Goal: Complete application form

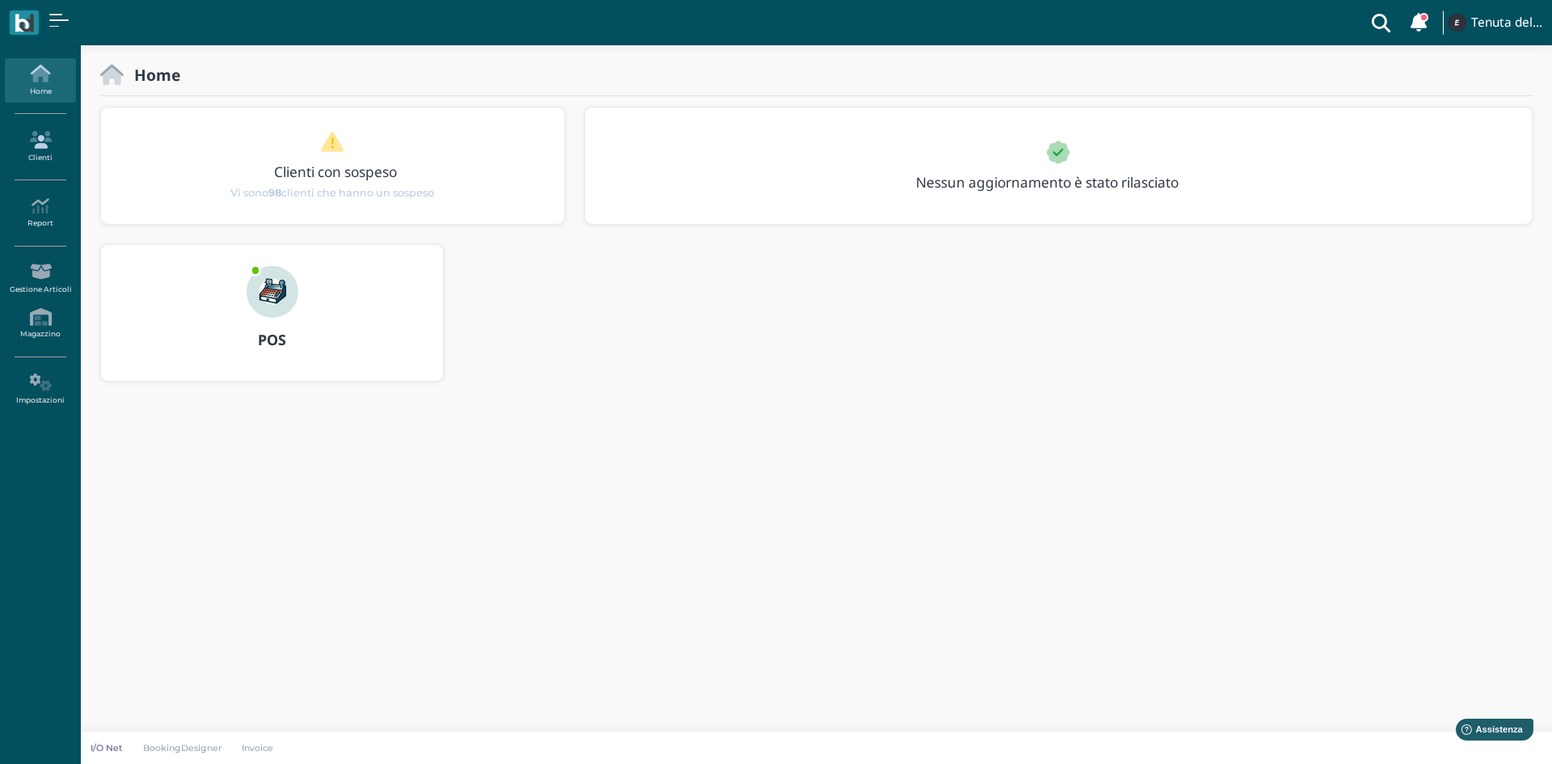
click at [52, 141] on icon at bounding box center [40, 140] width 70 height 18
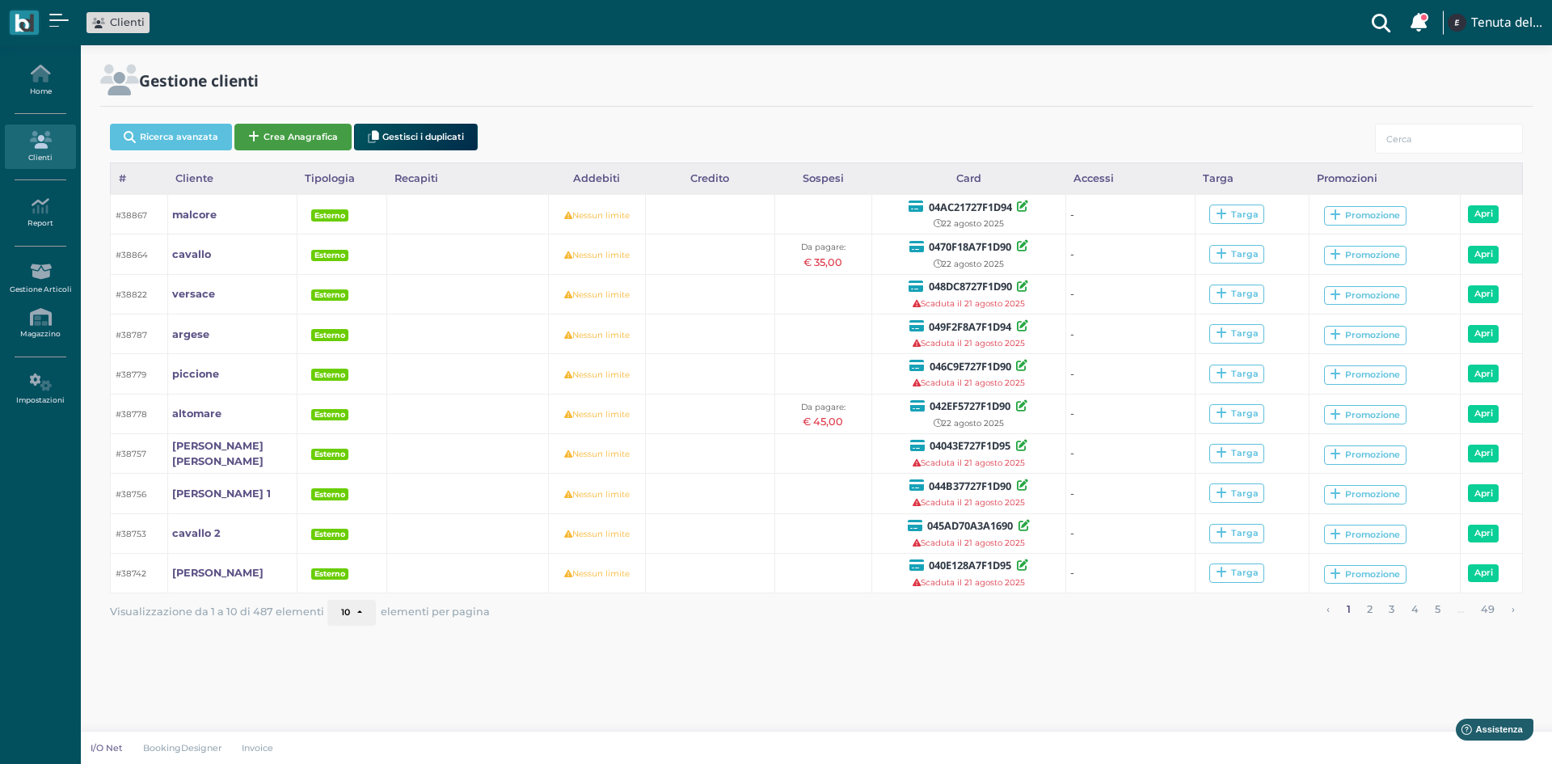
click at [299, 138] on button "Crea Anagrafica" at bounding box center [292, 137] width 117 height 27
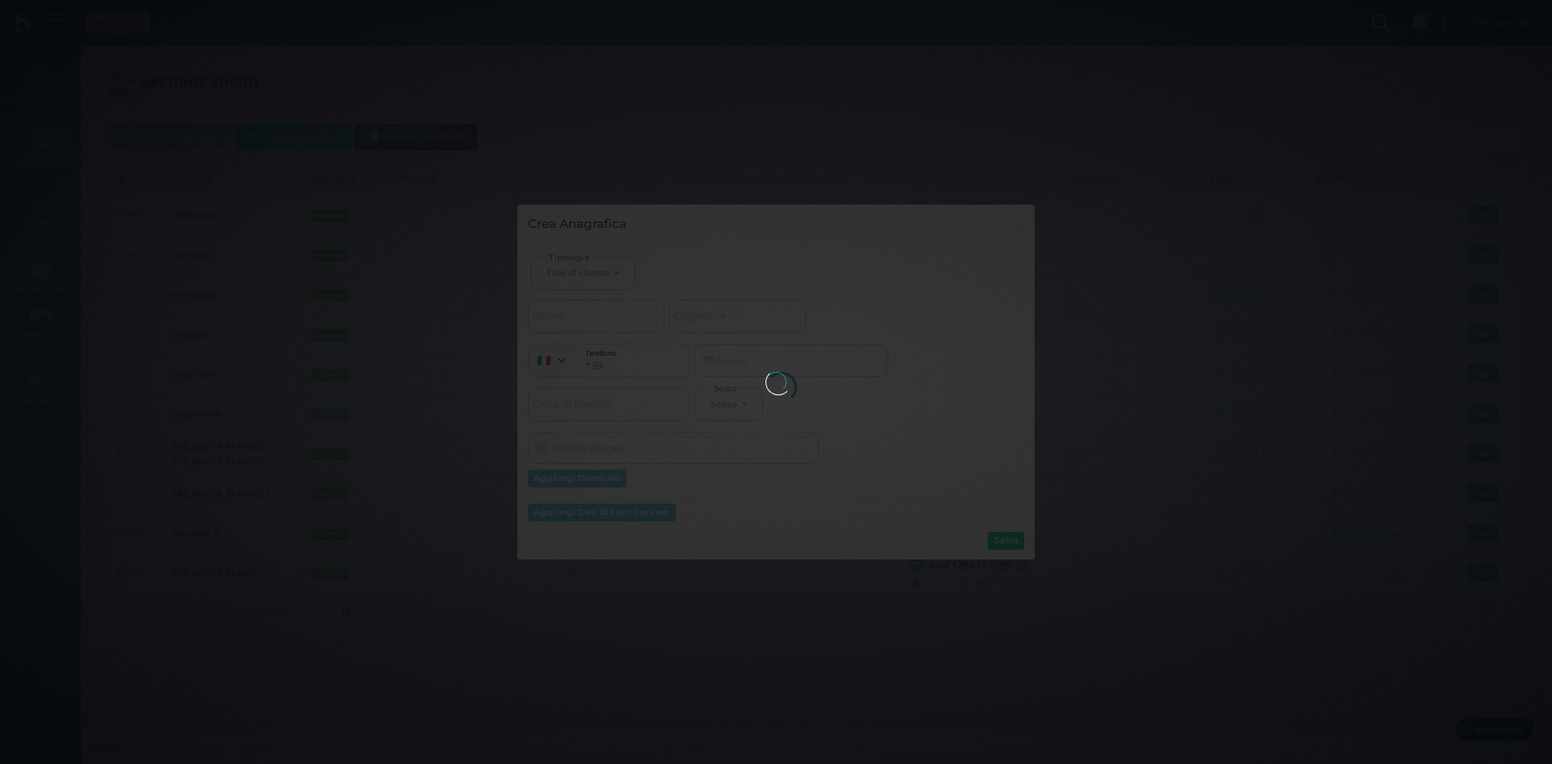
select select
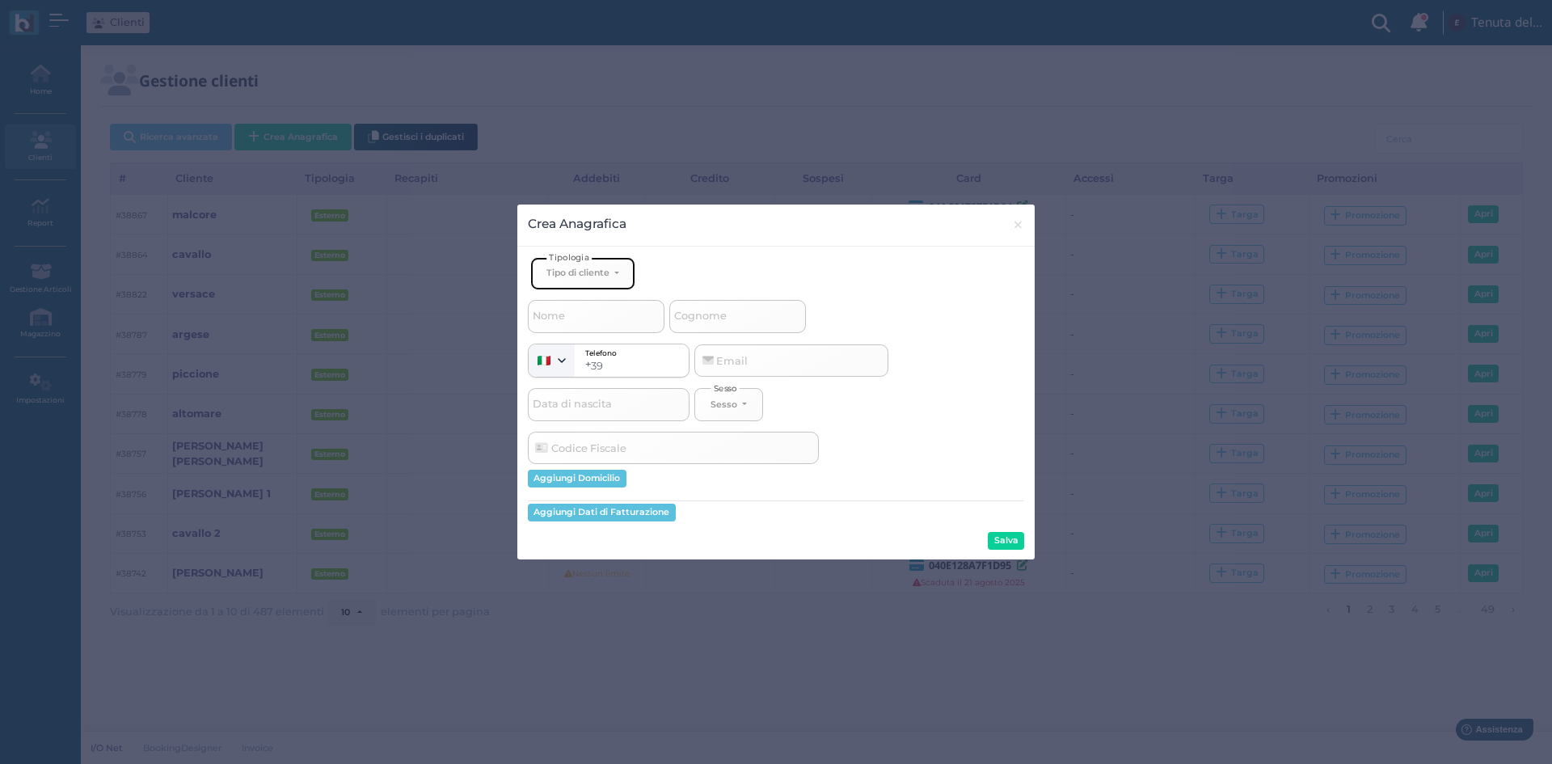
click at [597, 281] on button "Tipo di cliente" at bounding box center [582, 273] width 105 height 33
click at [578, 329] on span "Esterno" at bounding box center [567, 326] width 40 height 13
select select "[object Object]"
select select
click at [721, 323] on span "Cognome" at bounding box center [700, 316] width 57 height 20
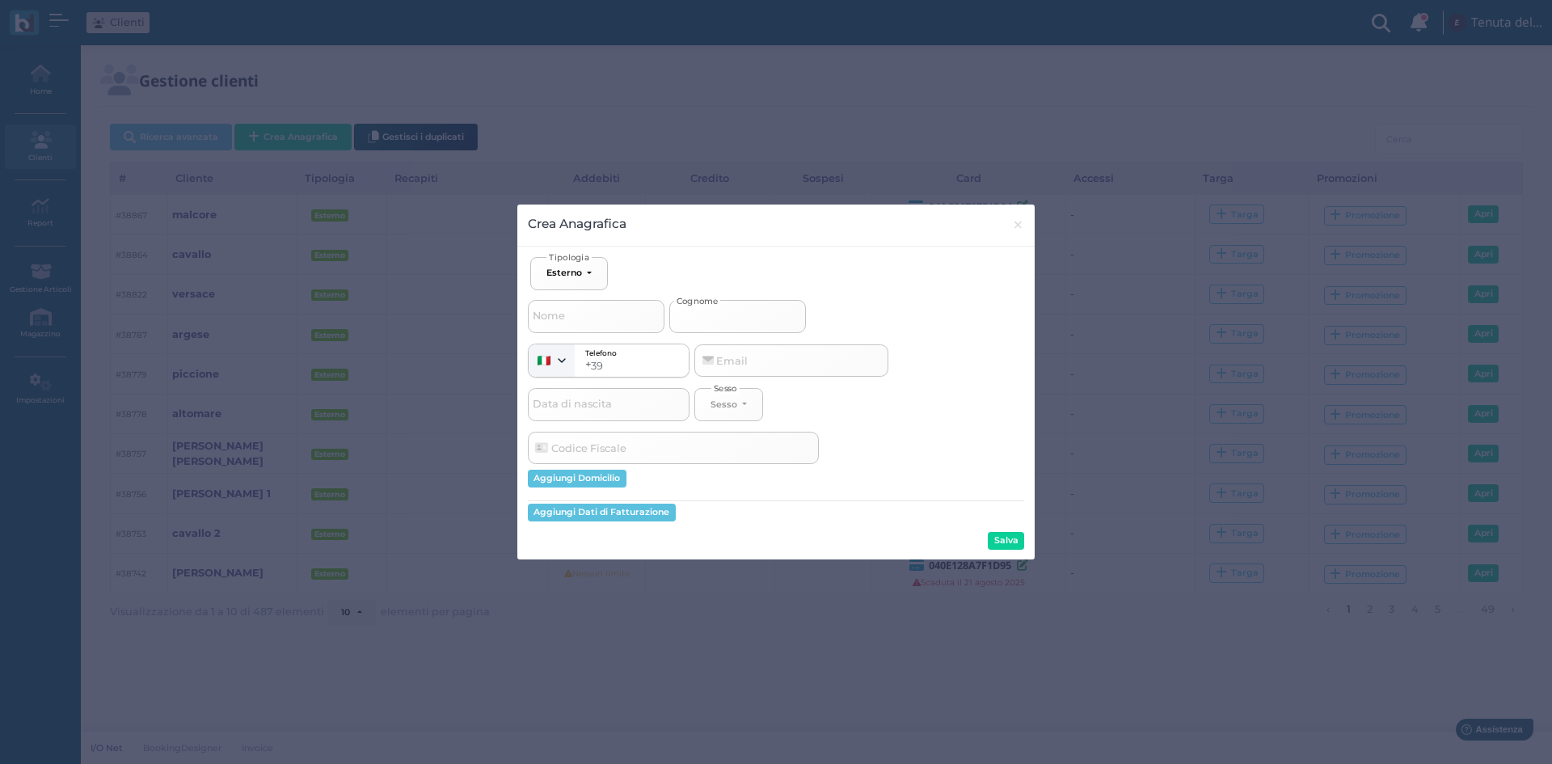
click at [721, 323] on input "Cognome" at bounding box center [737, 316] width 137 height 32
type input "l"
select select
type input "la"
select select
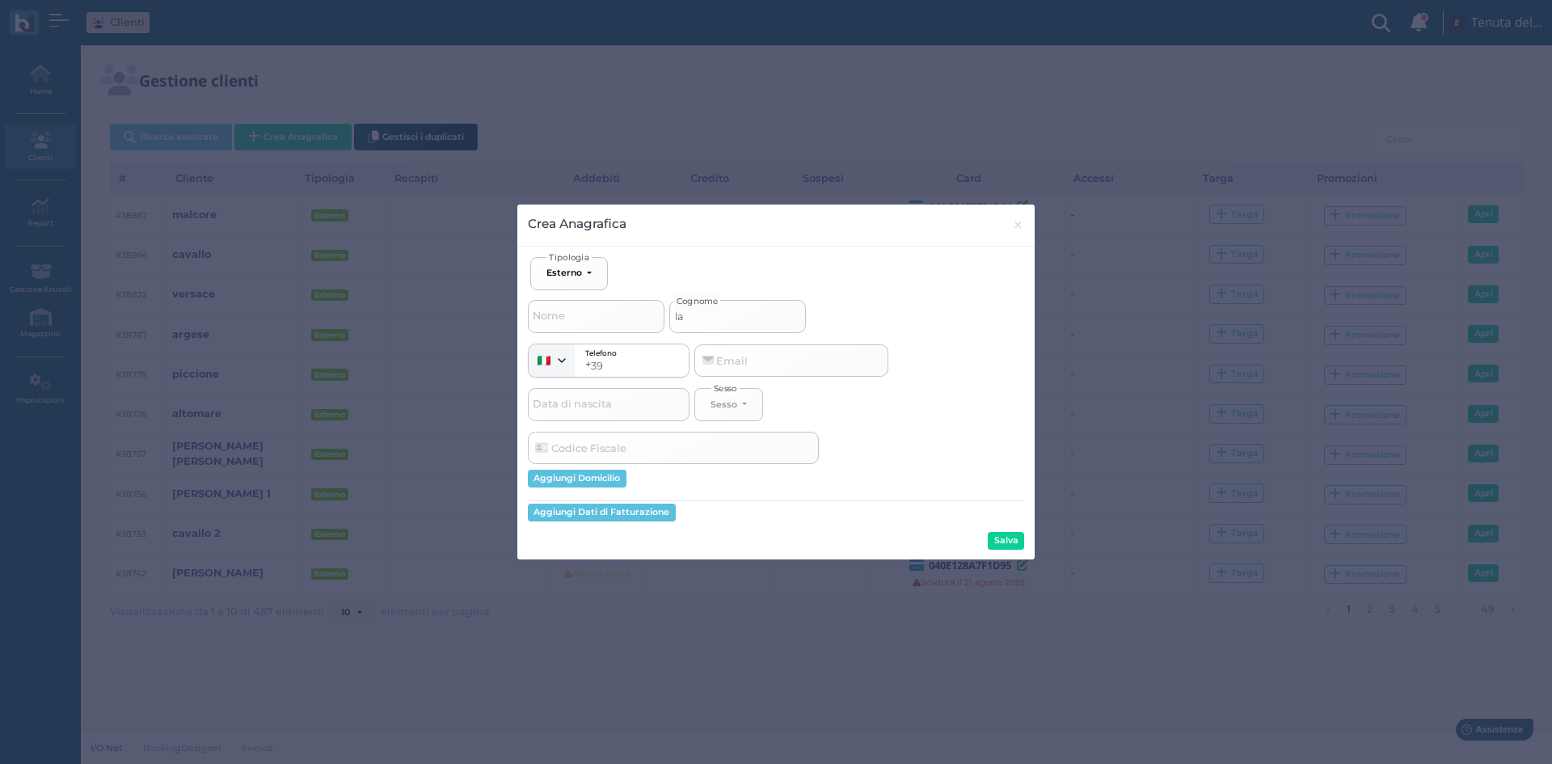
type input "lau"
select select
type input "laud"
select select
type input "lauda"
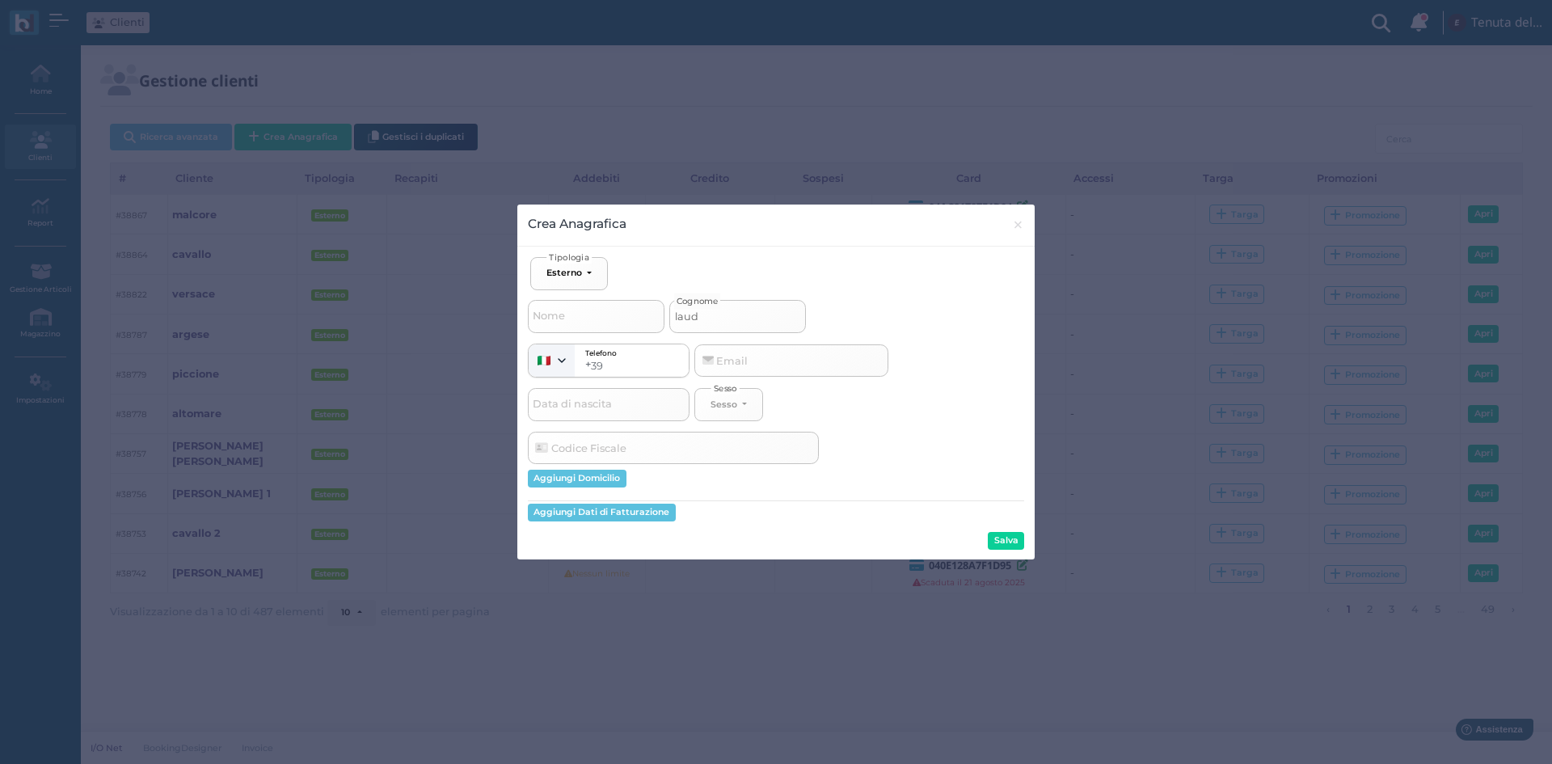
select select
type input "laudad"
select select
type input "laudadi"
select select
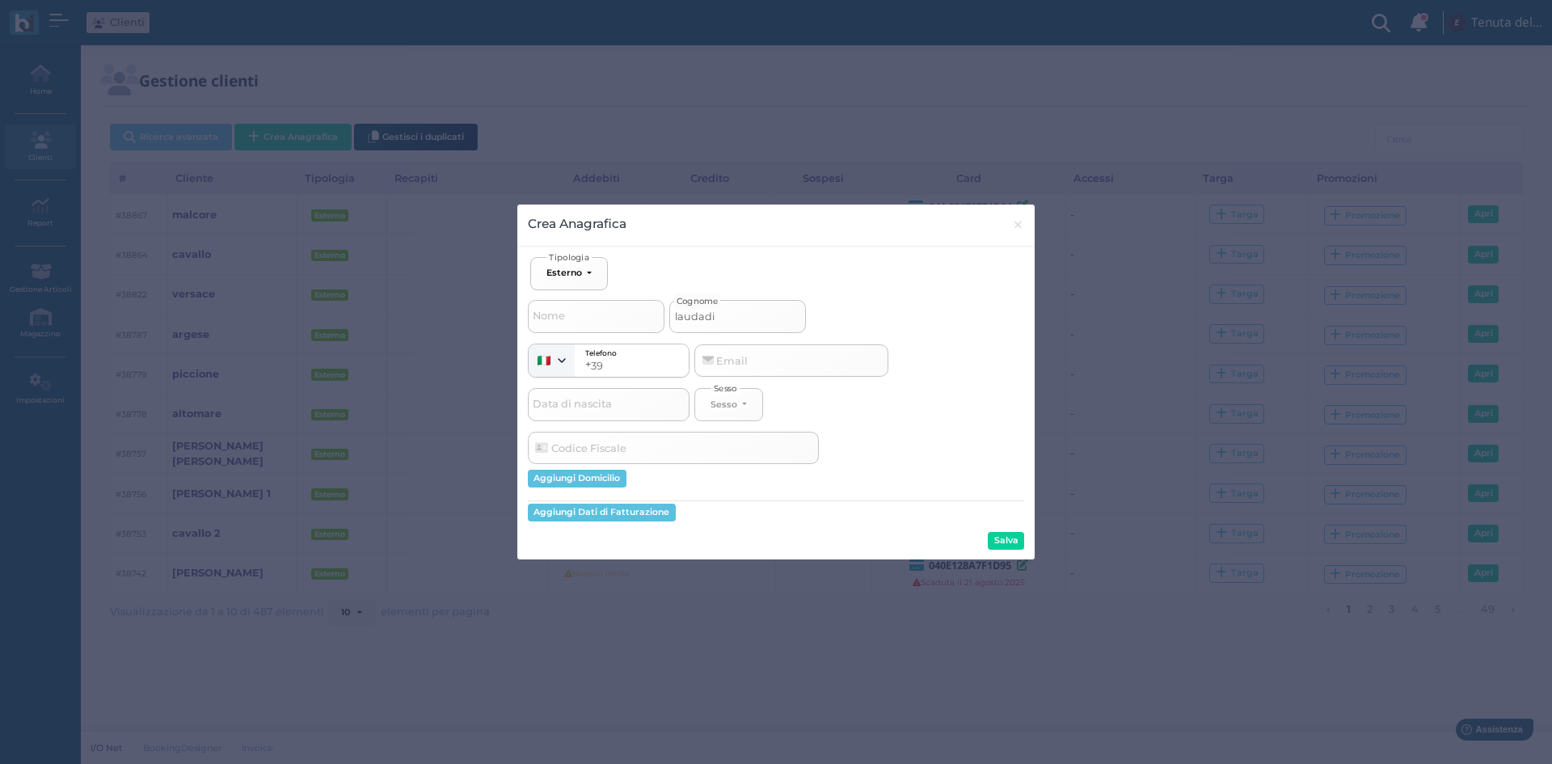
type input "laudadio"
select select
type input "laudadio"
select select
type input "laudadio"
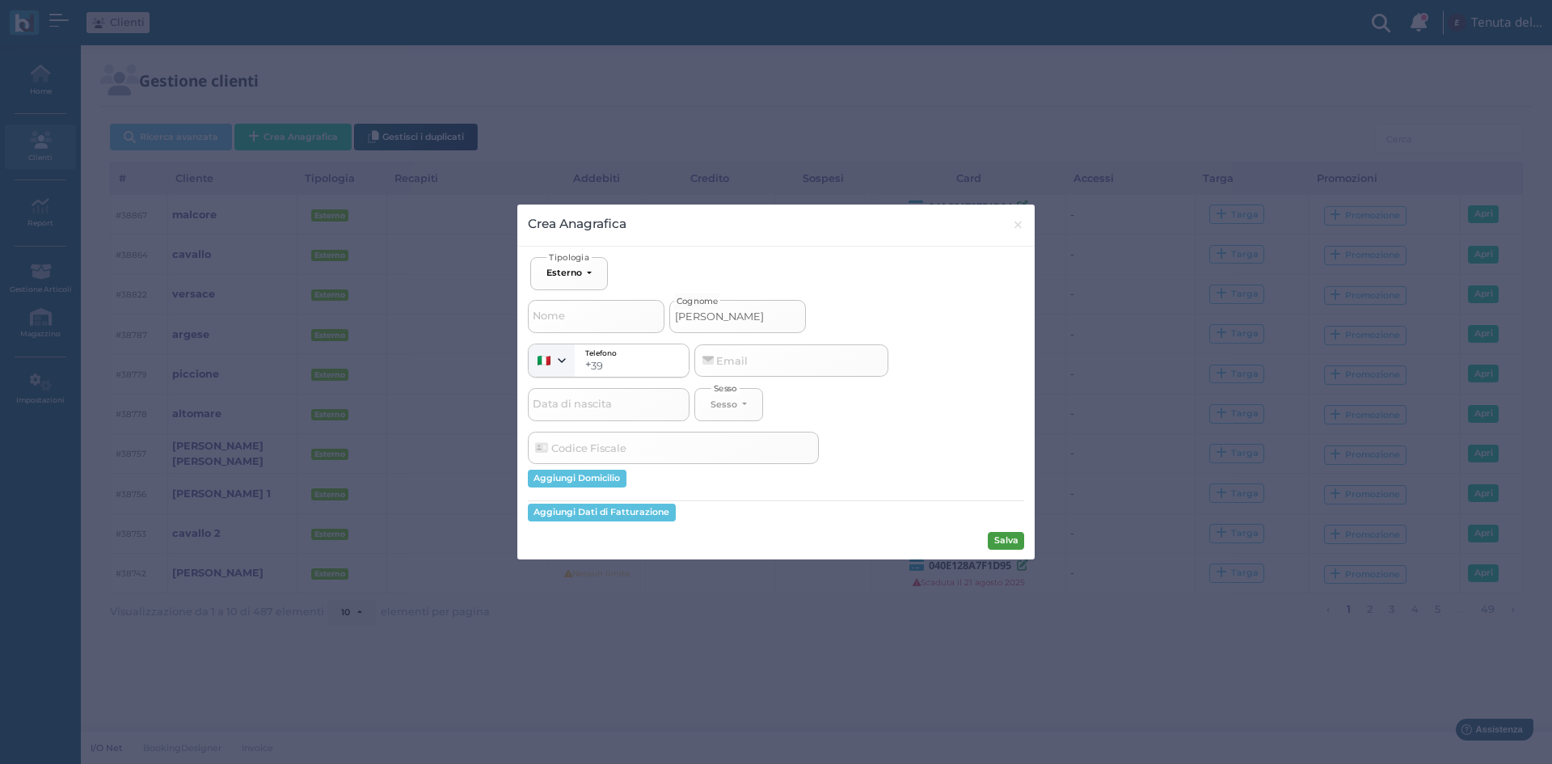
click at [1017, 534] on button "Salva" at bounding box center [1006, 541] width 36 height 18
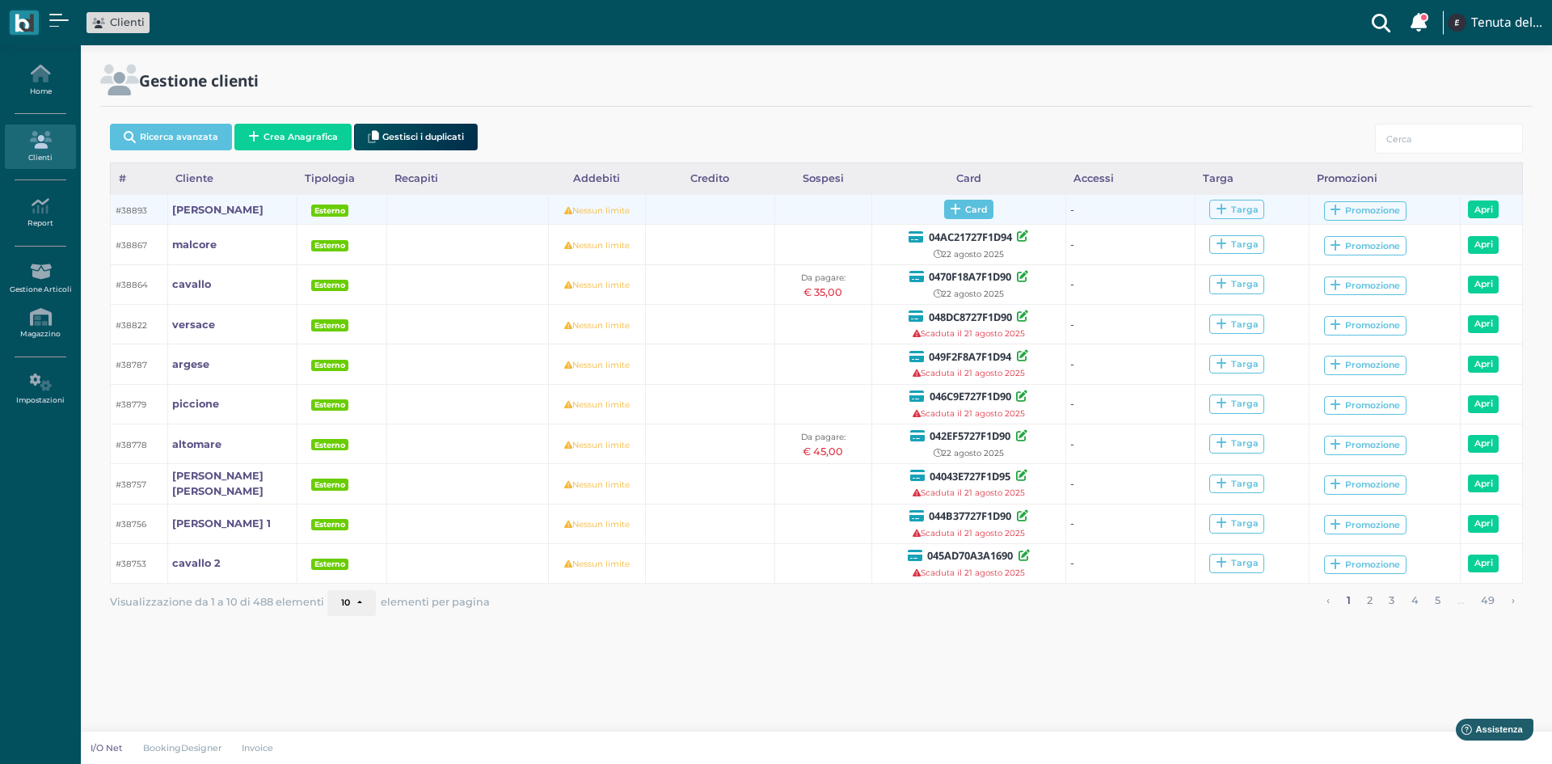
click at [986, 213] on span "Card" at bounding box center [968, 209] width 49 height 19
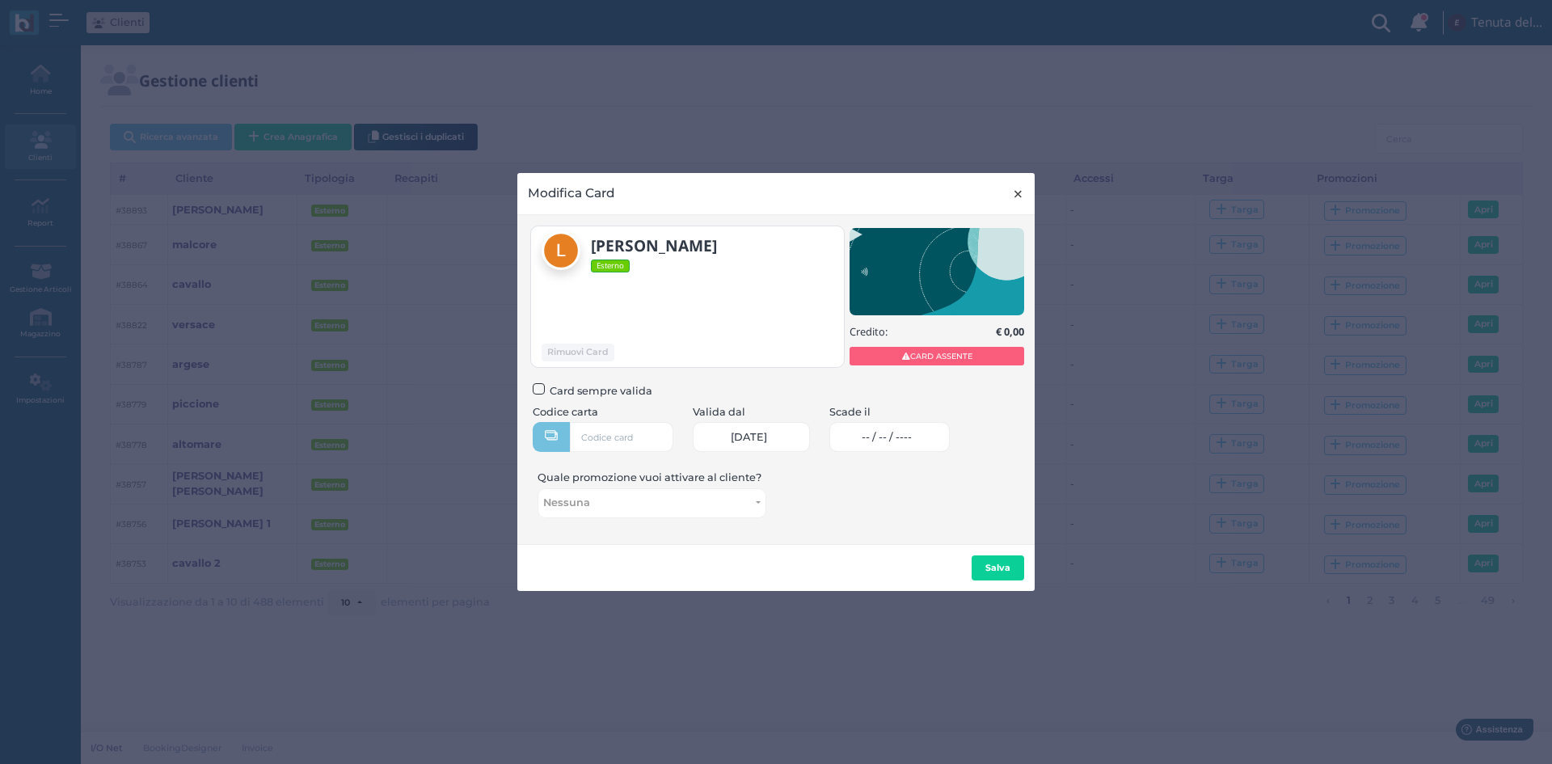
drag, startPoint x: 1018, startPoint y: 192, endPoint x: 983, endPoint y: 180, distance: 36.6
click at [1018, 192] on span "×" at bounding box center [1018, 194] width 12 height 21
